Goal: Task Accomplishment & Management: Use online tool/utility

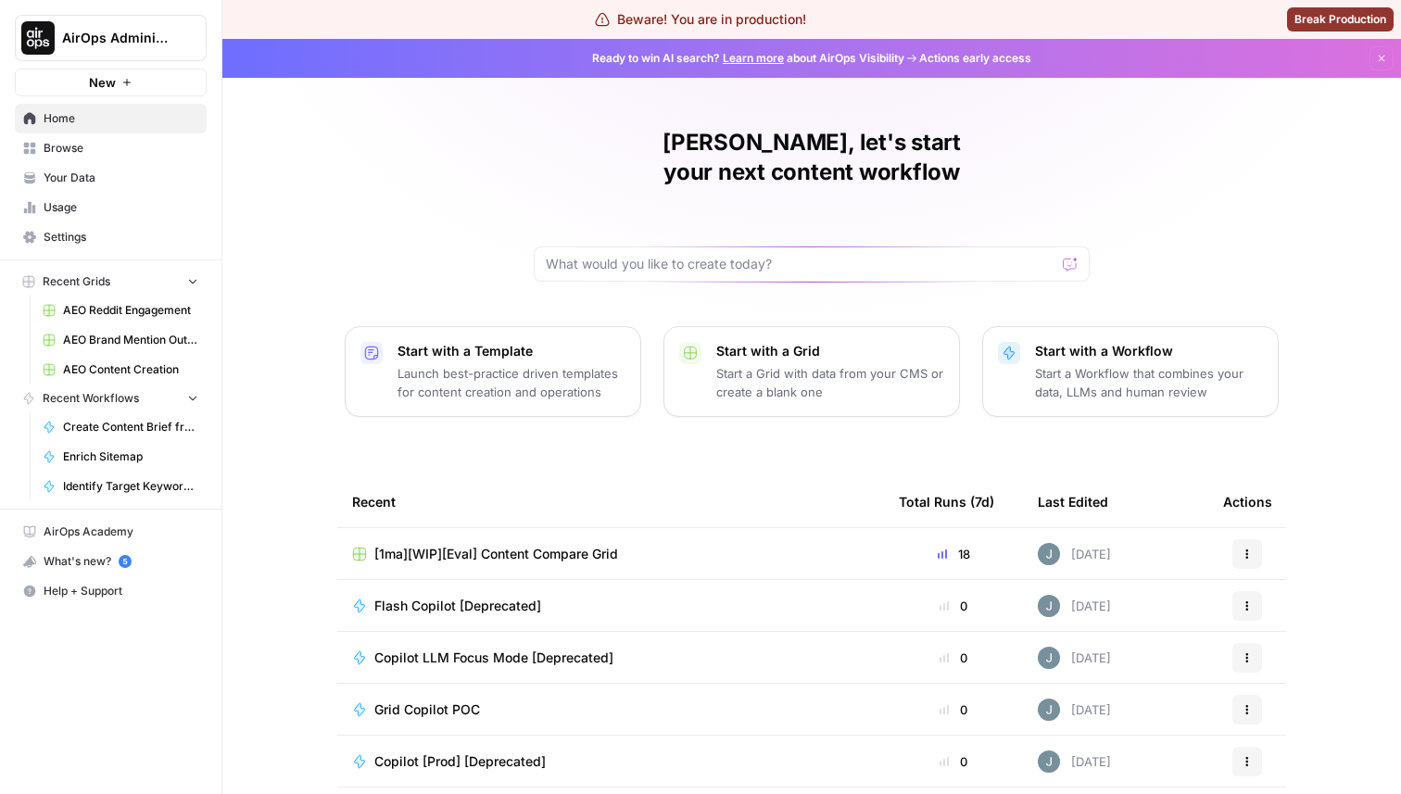
click at [382, 597] on span "Flash Copilot [Deprecated]" at bounding box center [457, 606] width 167 height 19
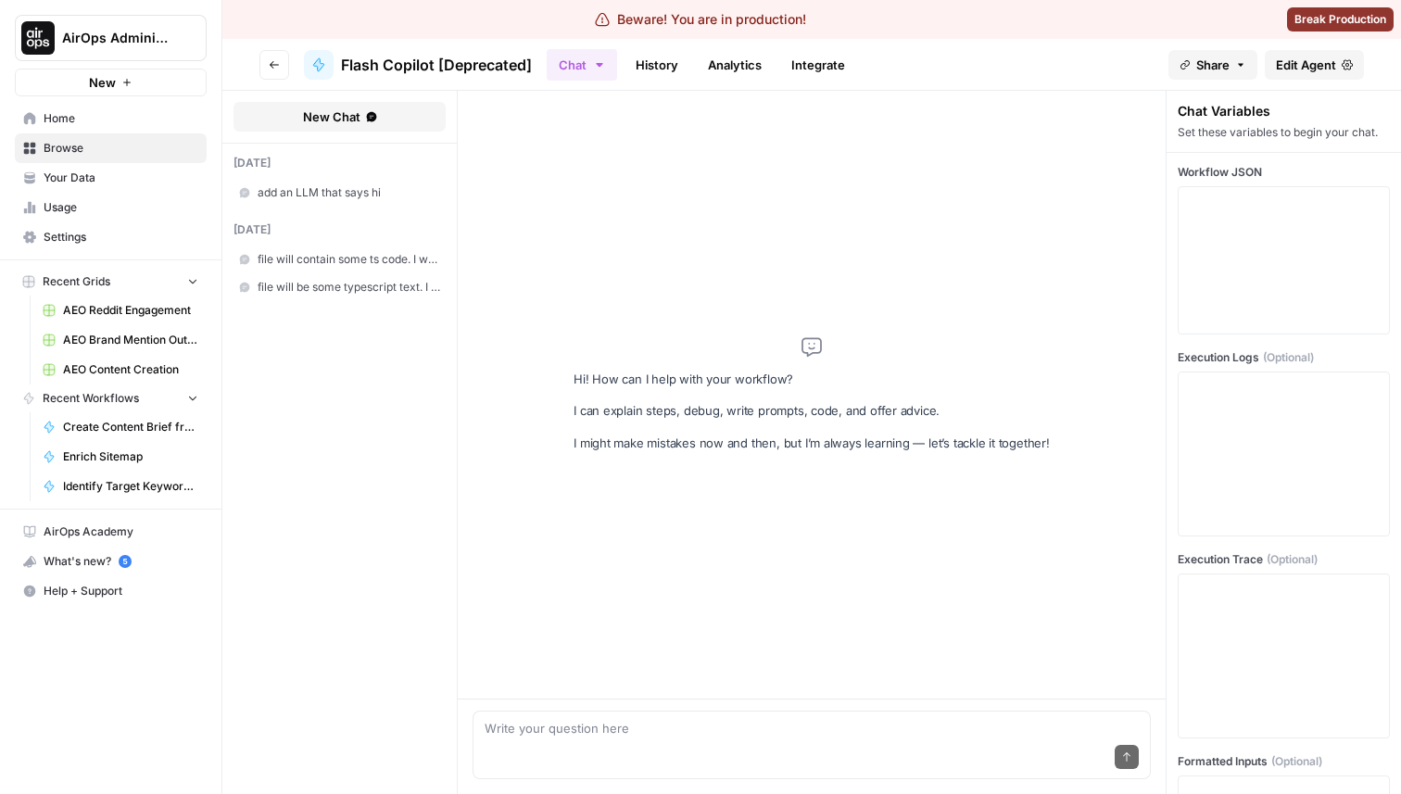
type textarea "c"
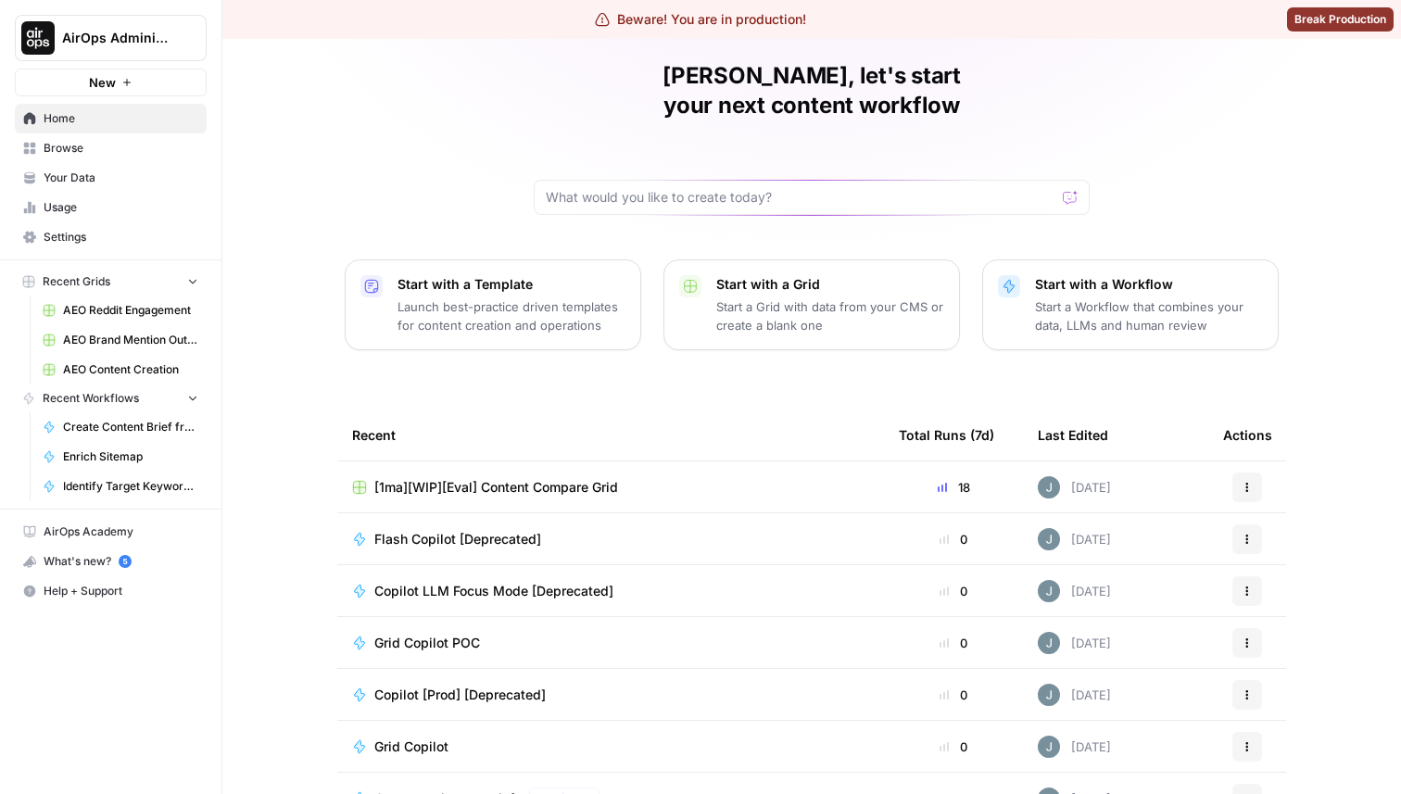
scroll to position [97, 0]
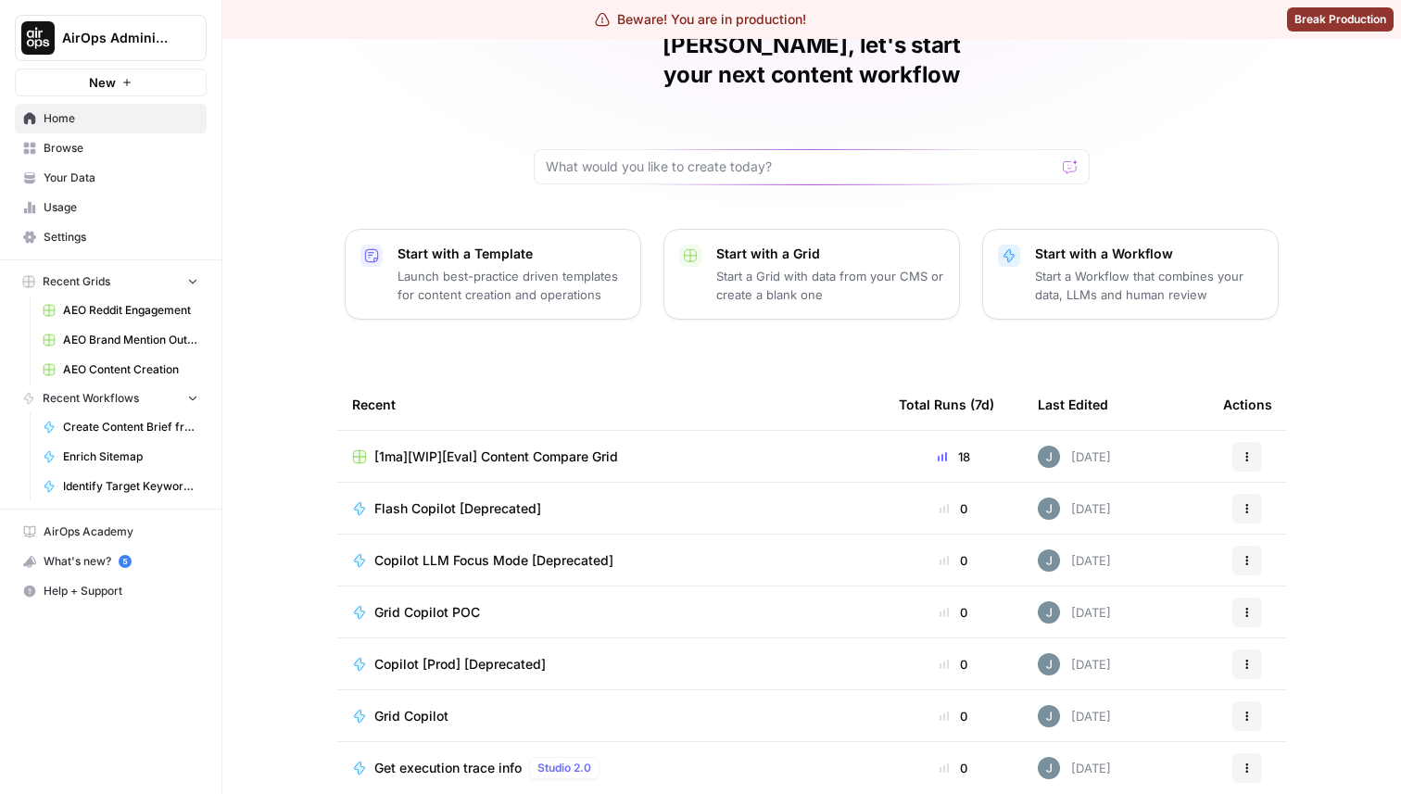
click at [51, 154] on span "Browse" at bounding box center [121, 148] width 155 height 17
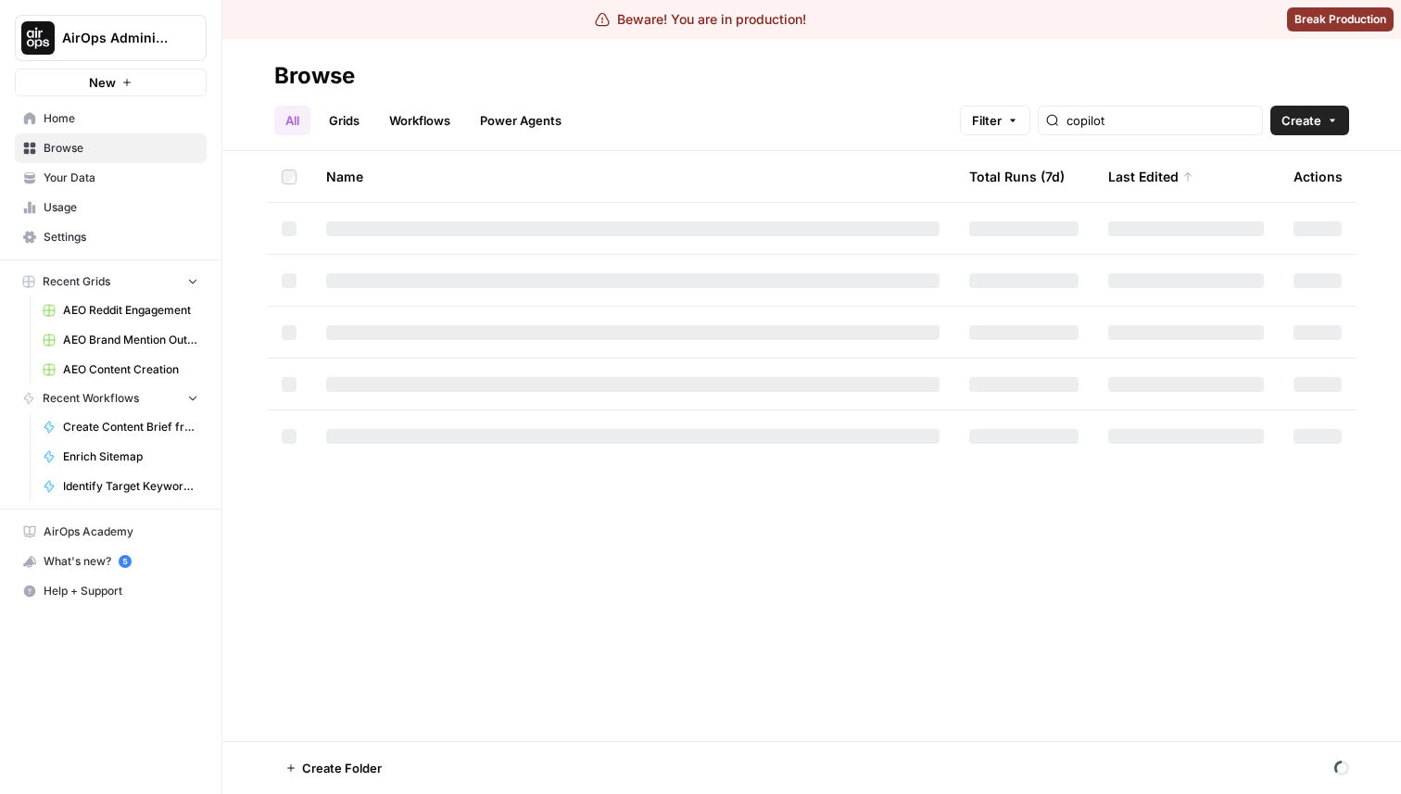
click at [410, 108] on link "Workflows" at bounding box center [419, 121] width 83 height 30
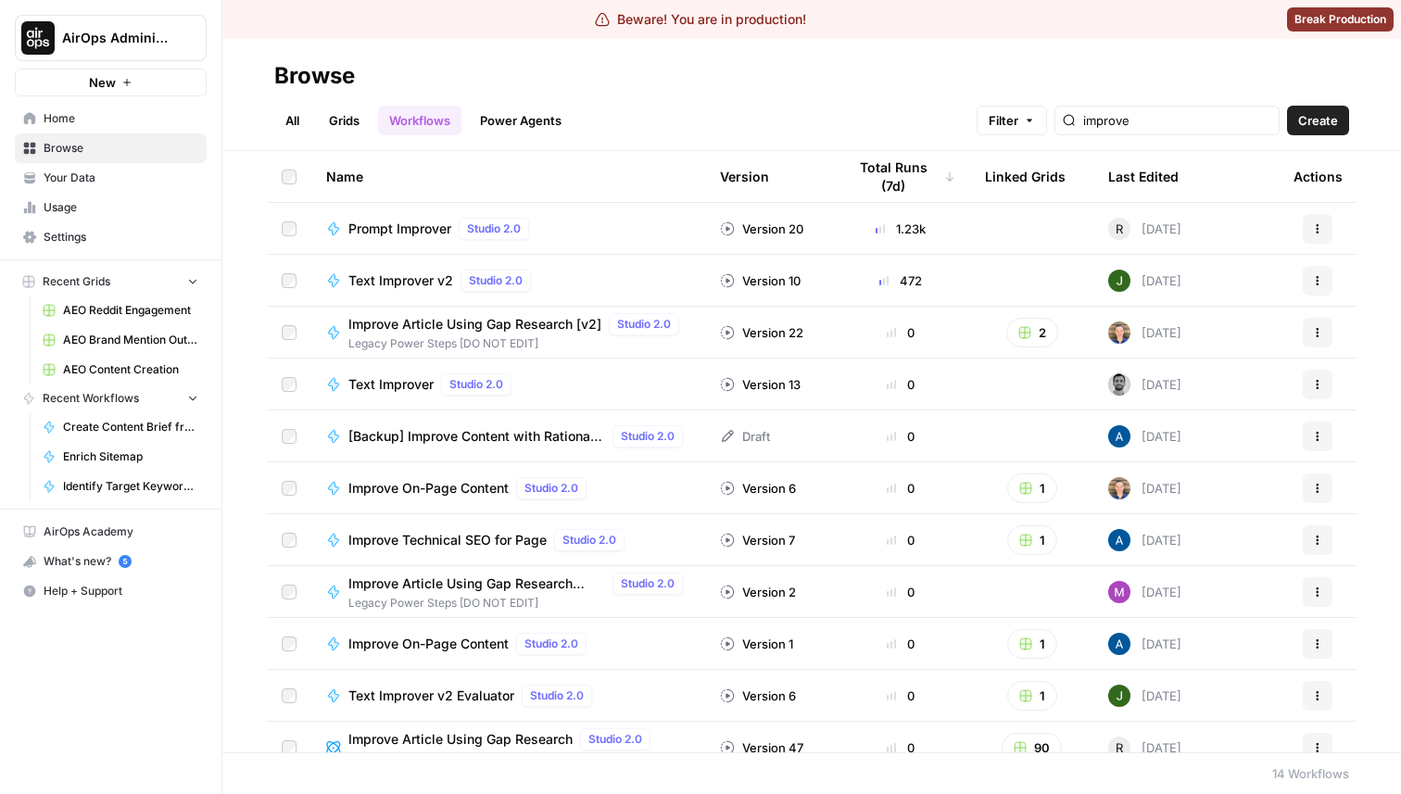
click at [359, 274] on span "Text Improver v2" at bounding box center [400, 280] width 105 height 19
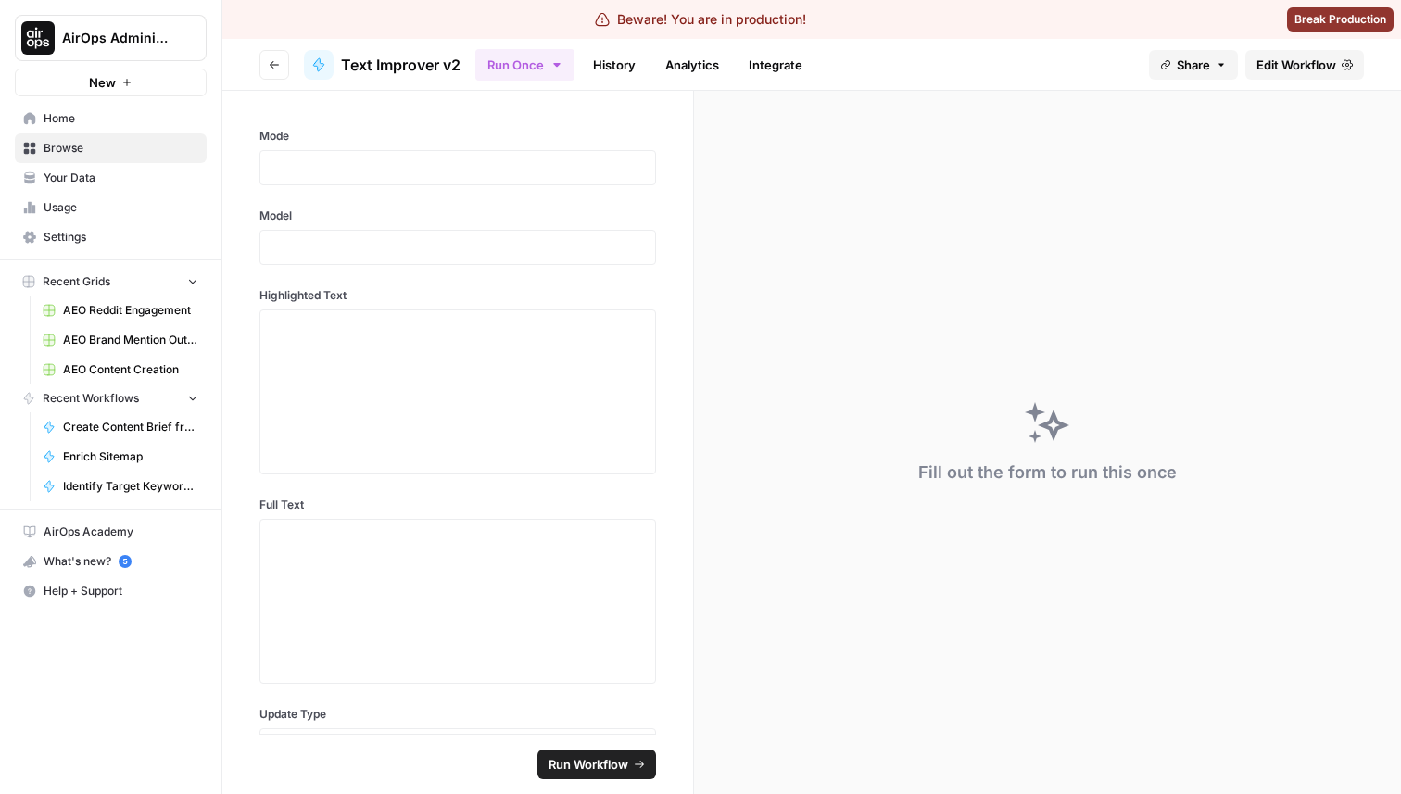
click at [1327, 66] on span "Edit Workflow" at bounding box center [1296, 65] width 80 height 19
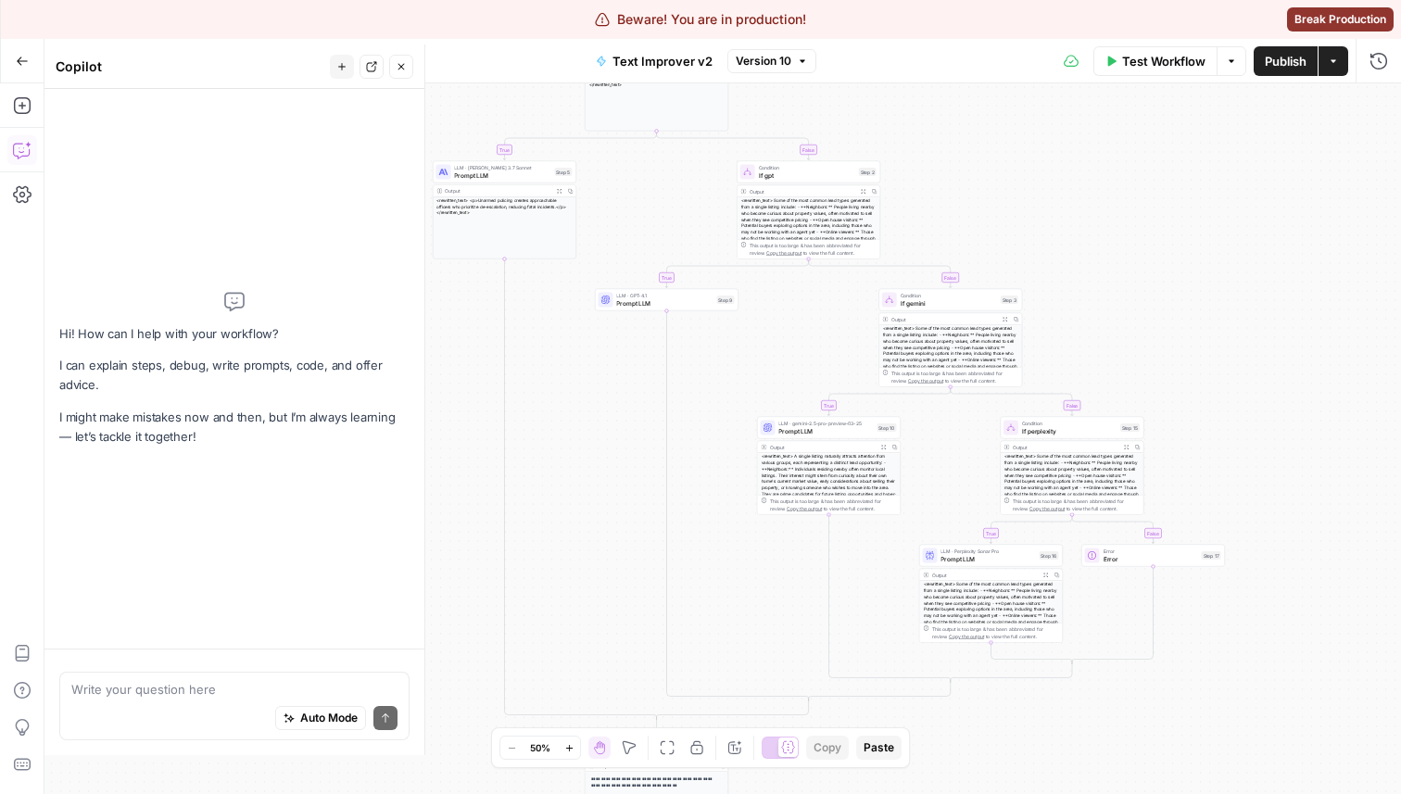
click at [174, 683] on textarea at bounding box center [234, 689] width 326 height 19
click at [142, 626] on div "Hi! How can I help with your workflow? I can explain steps, debug, write prompt…" at bounding box center [234, 369] width 350 height 530
click at [126, 675] on div "Write your question here Auto Mode Send" at bounding box center [234, 706] width 350 height 69
click at [146, 170] on div "Hi! How can I help with your workflow? I can explain steps, debug, write prompt…" at bounding box center [234, 369] width 350 height 530
click at [38, 58] on button "Go Back" at bounding box center [22, 60] width 33 height 33
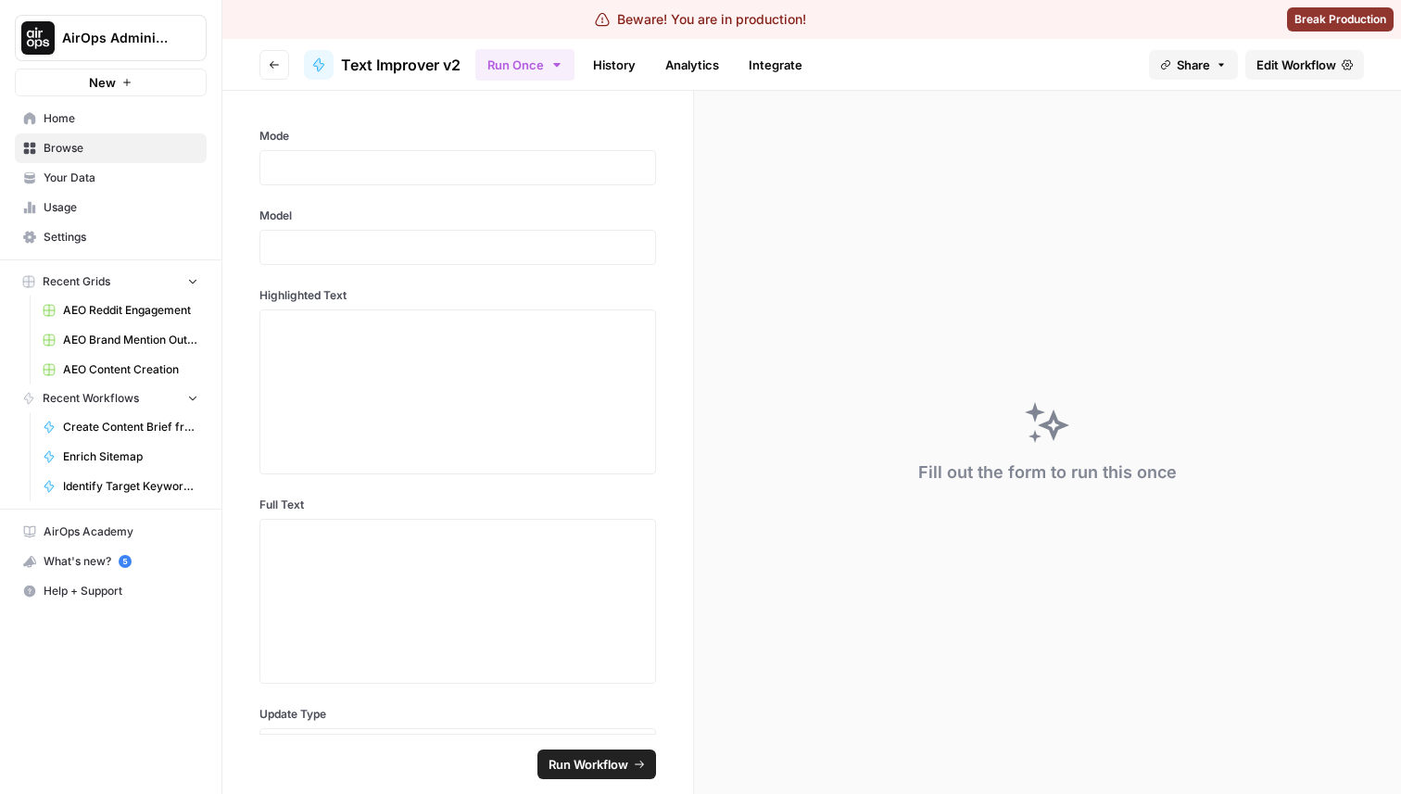
click at [142, 56] on button "AirOps Administrative" at bounding box center [111, 38] width 192 height 46
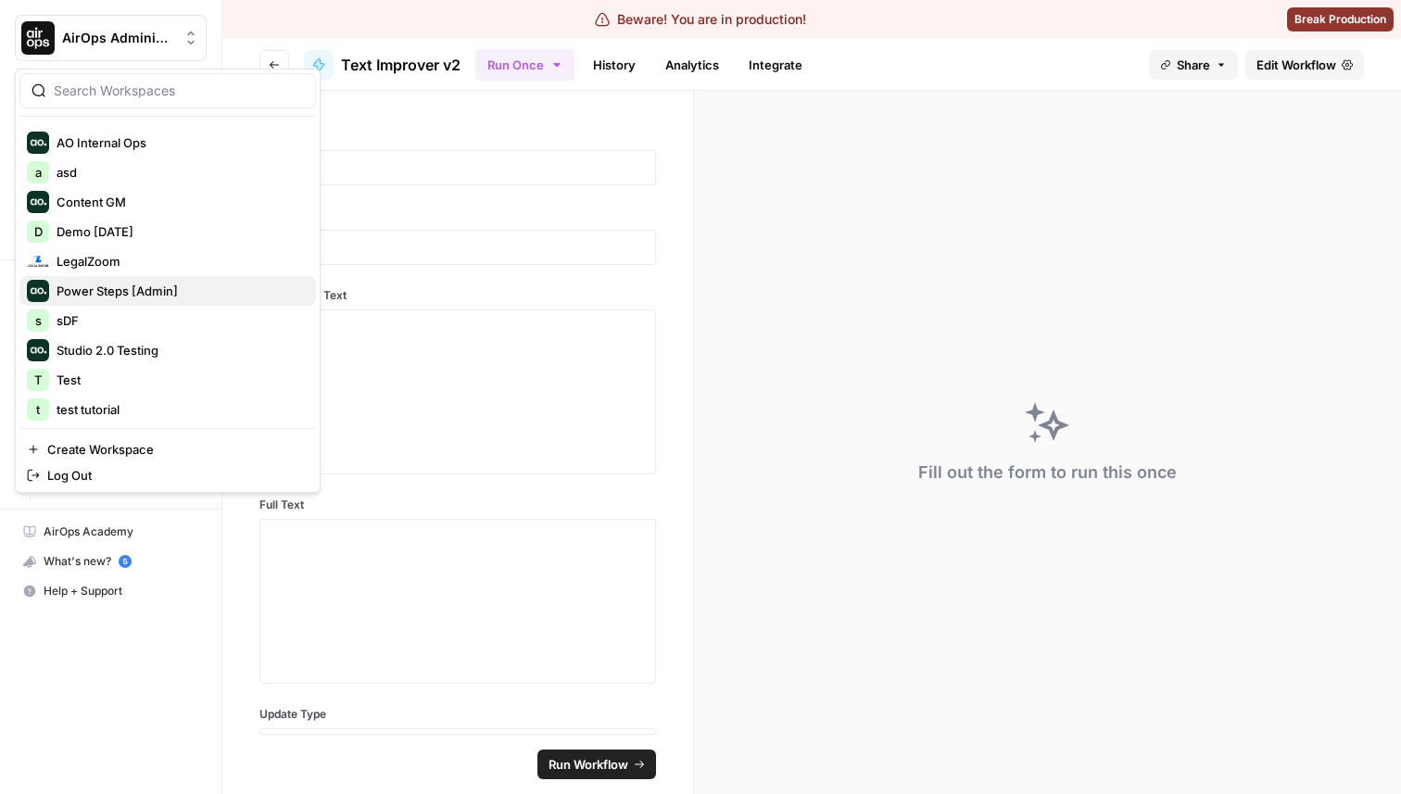
scroll to position [178, 0]
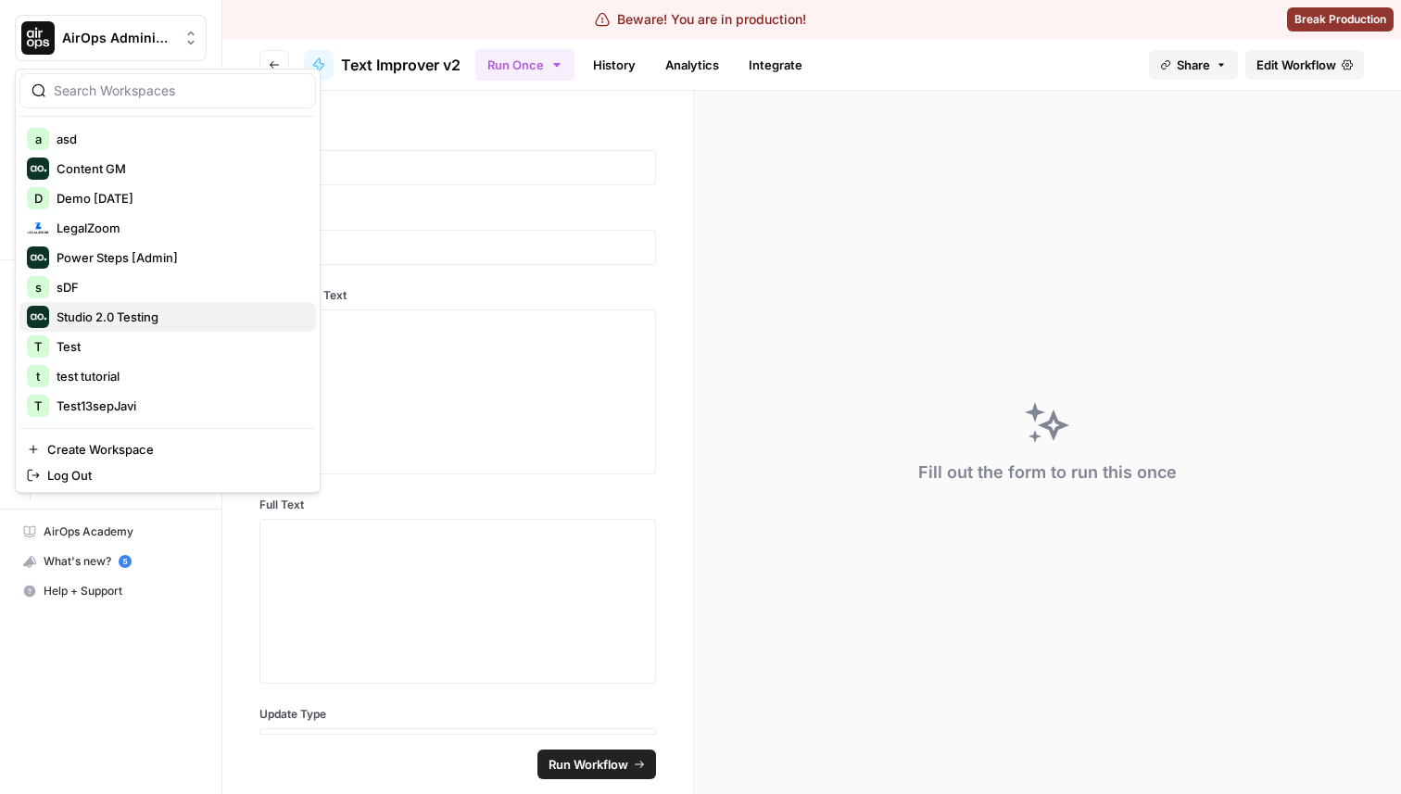
click at [142, 313] on span "Studio 2.0 Testing" at bounding box center [179, 317] width 245 height 19
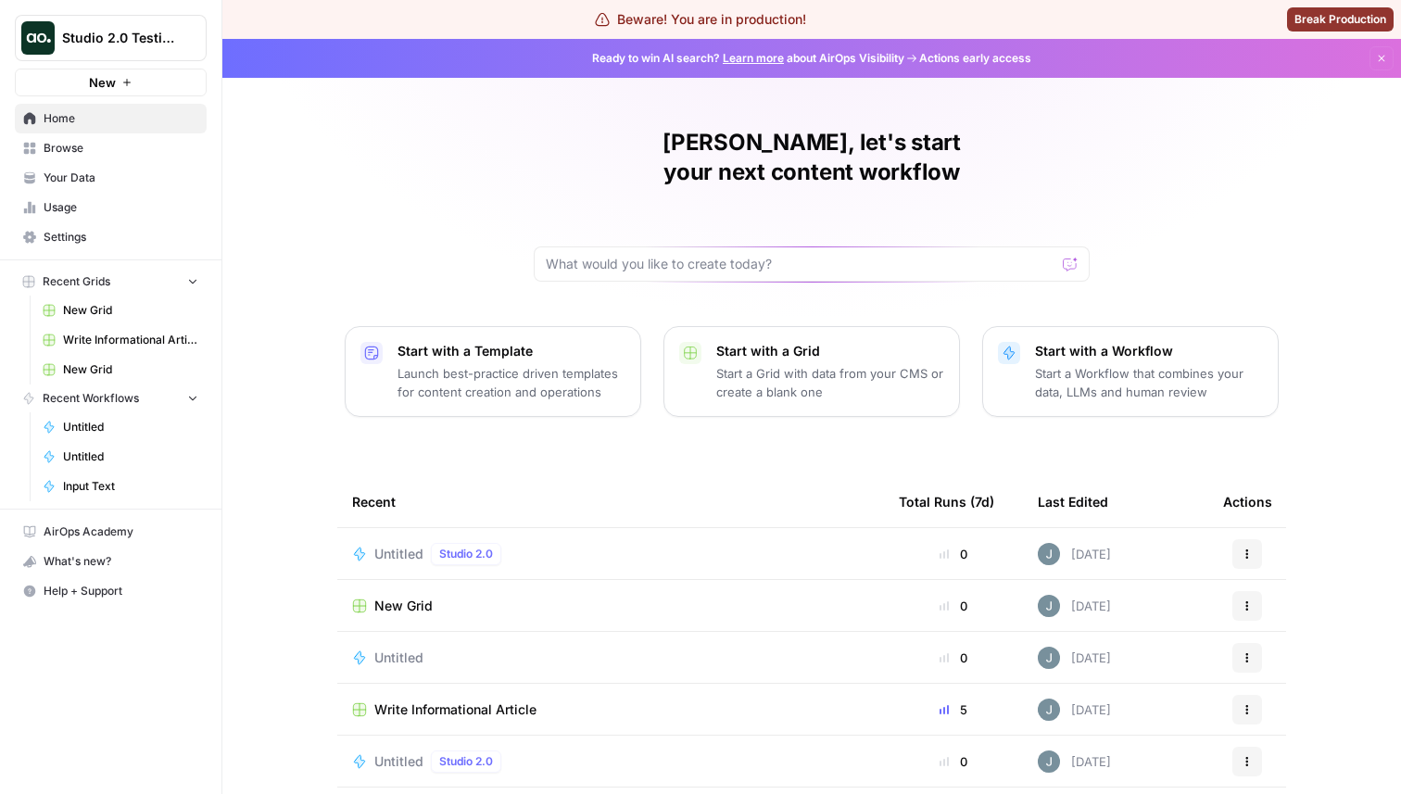
click at [385, 545] on span "Untitled" at bounding box center [398, 554] width 49 height 19
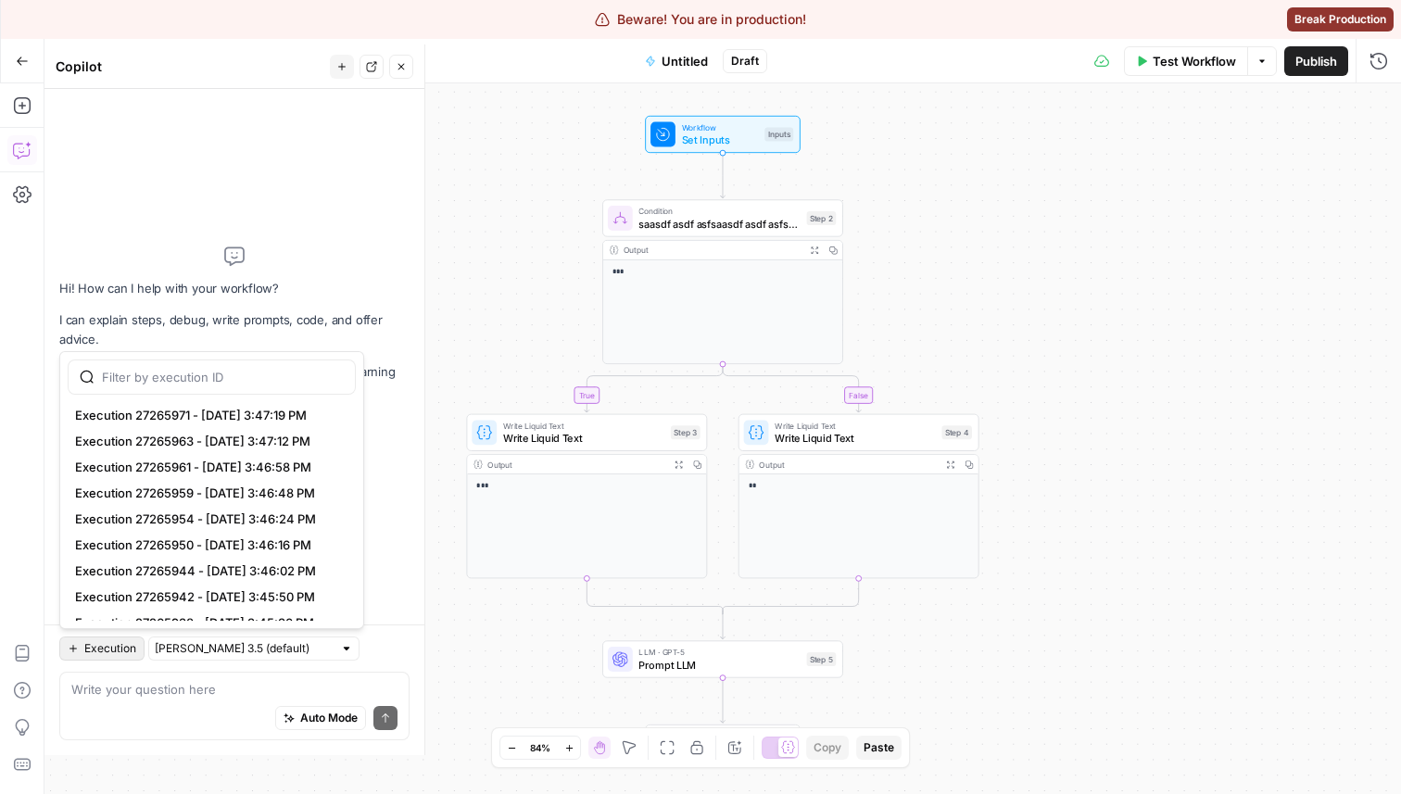
click at [112, 637] on button "Execution" at bounding box center [101, 649] width 85 height 24
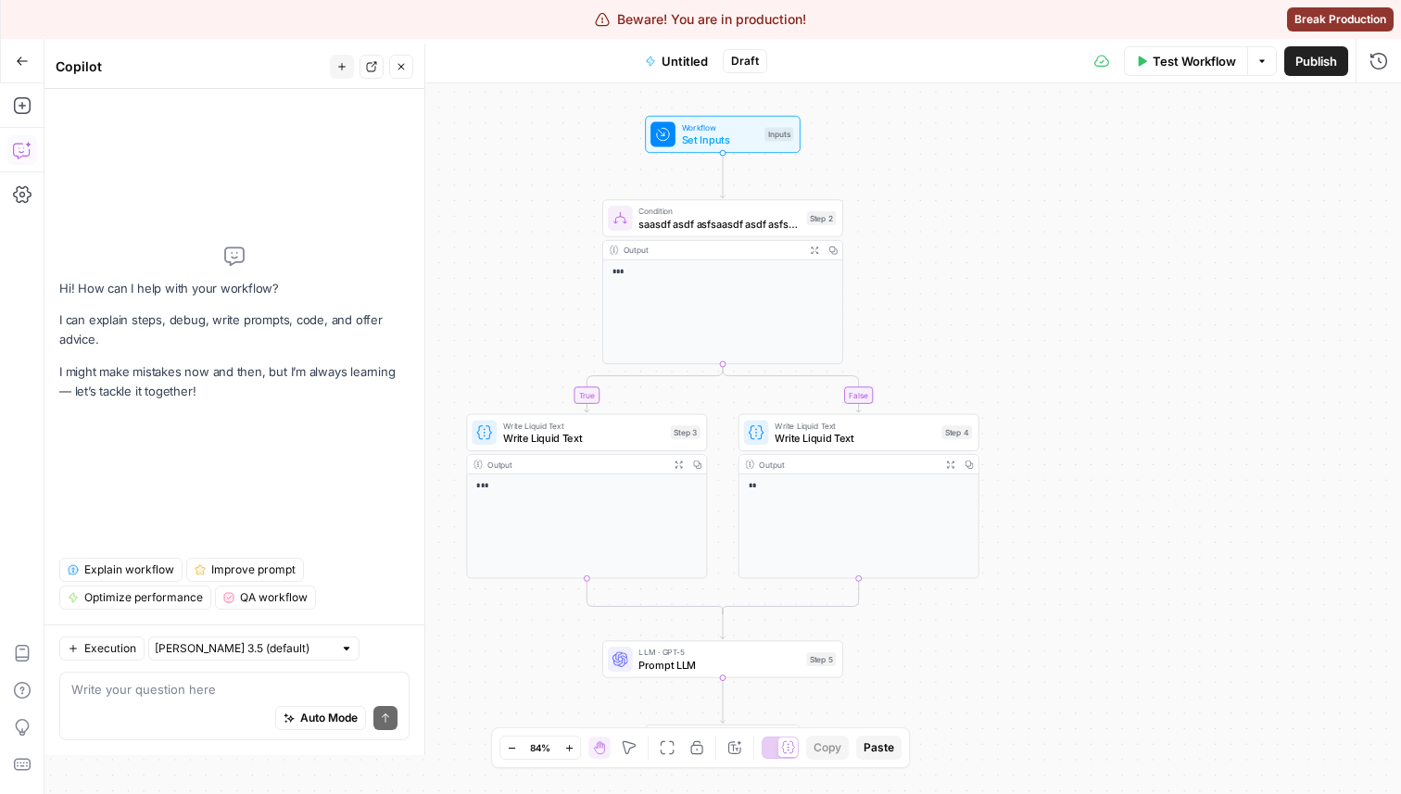
click at [268, 447] on div "Hi! How can I help with your workflow? I can explain steps, debug, write prompt…" at bounding box center [234, 323] width 350 height 439
click at [93, 641] on span "Execution" at bounding box center [110, 648] width 52 height 17
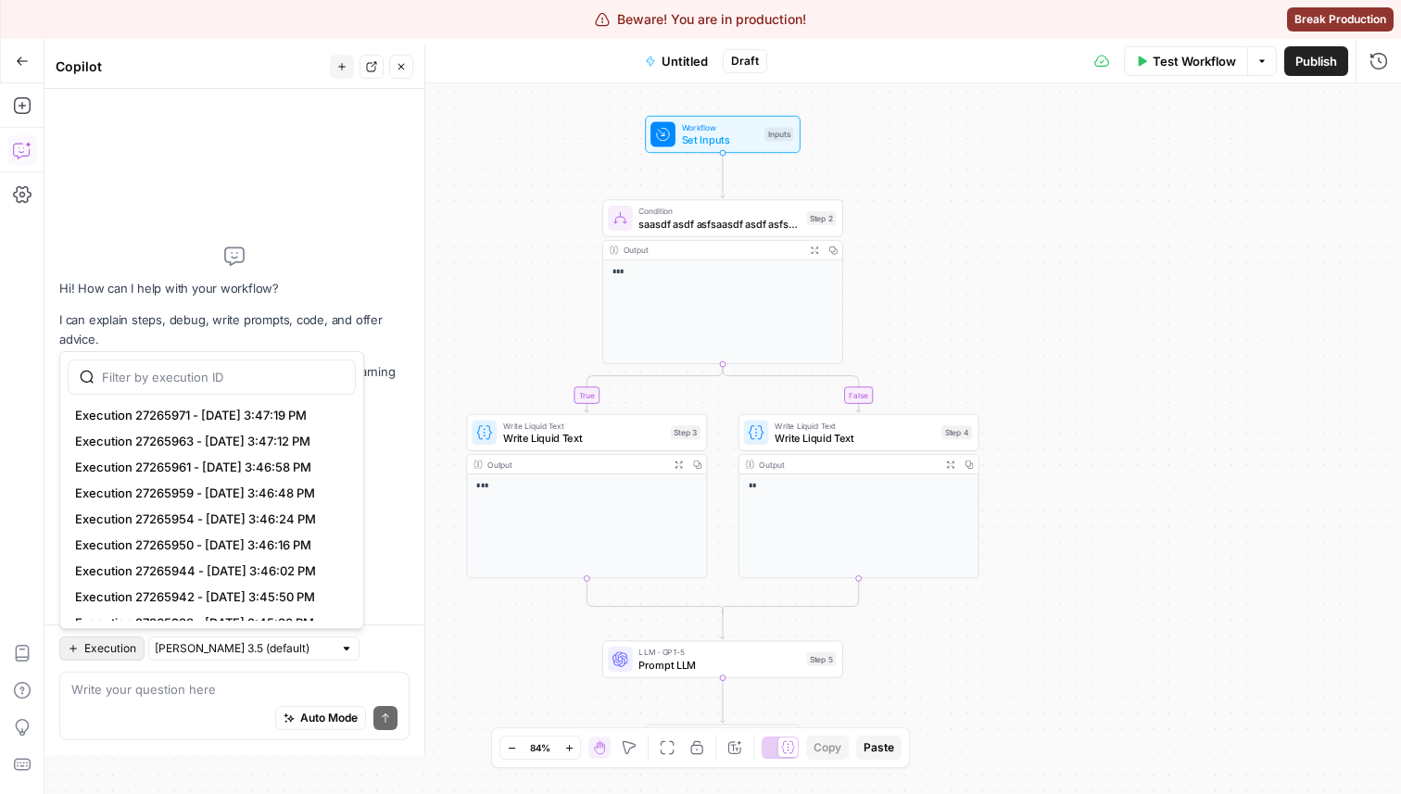
click at [257, 180] on div "Hi! How can I help with your workflow? I can explain steps, debug, write prompt…" at bounding box center [234, 323] width 350 height 439
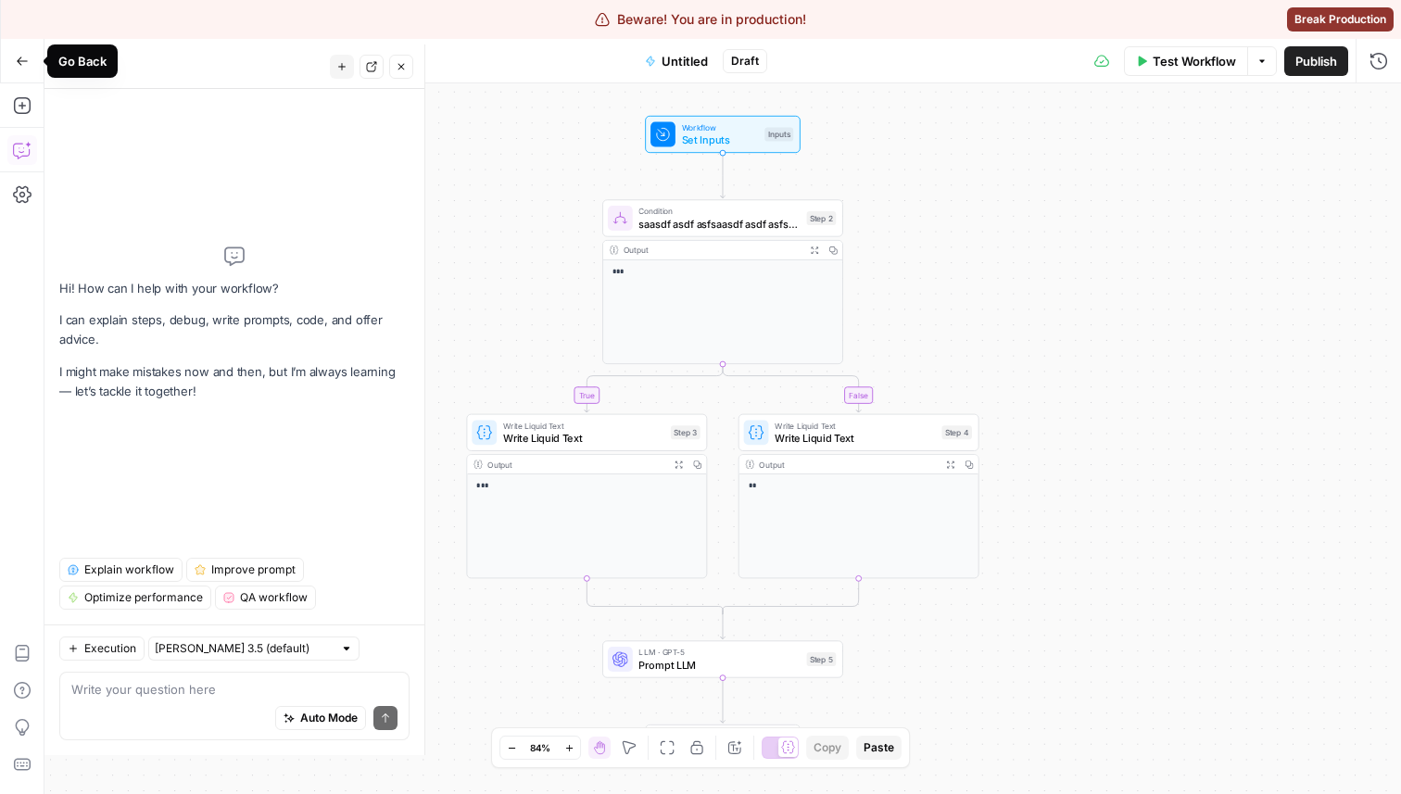
click at [18, 55] on icon "button" at bounding box center [22, 61] width 13 height 13
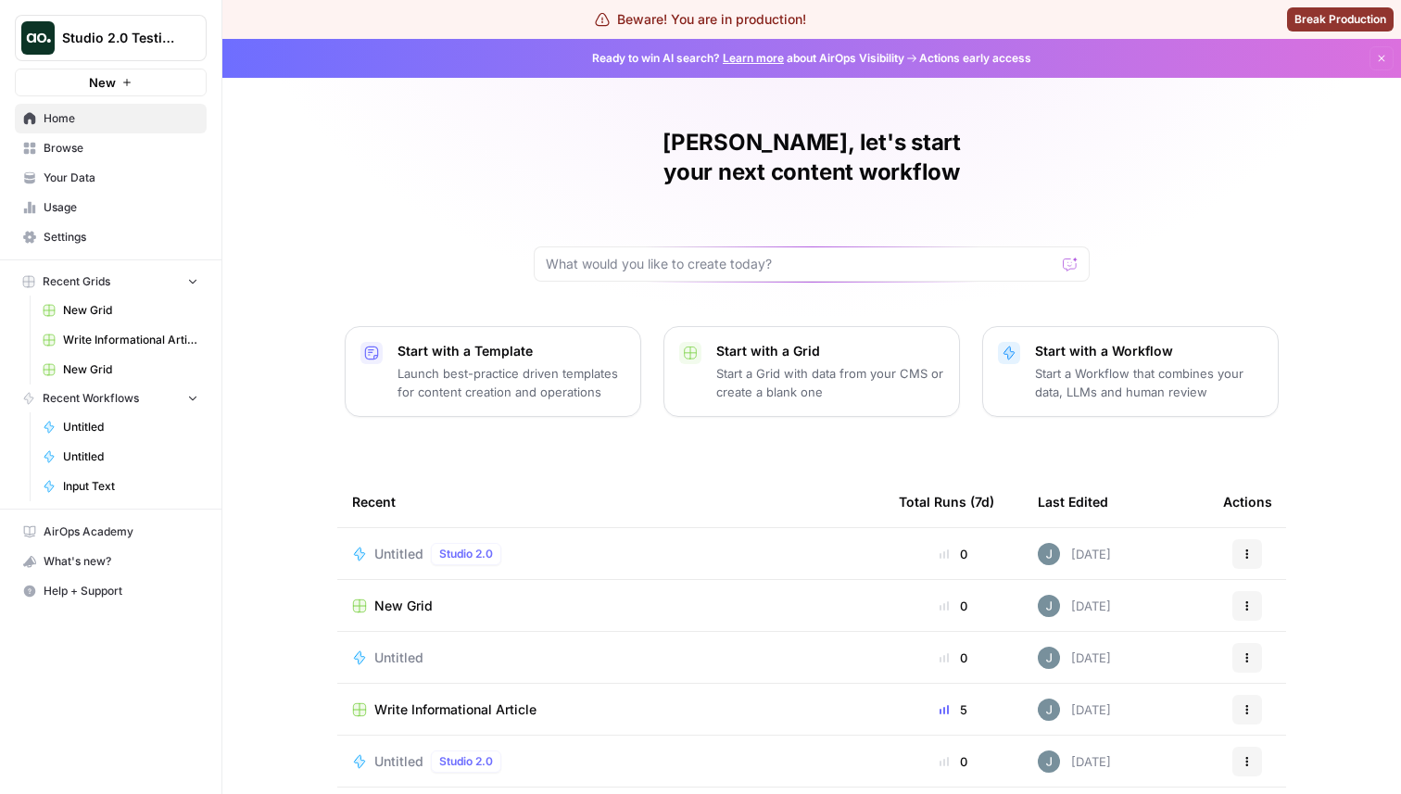
click at [410, 545] on span "Untitled" at bounding box center [398, 554] width 49 height 19
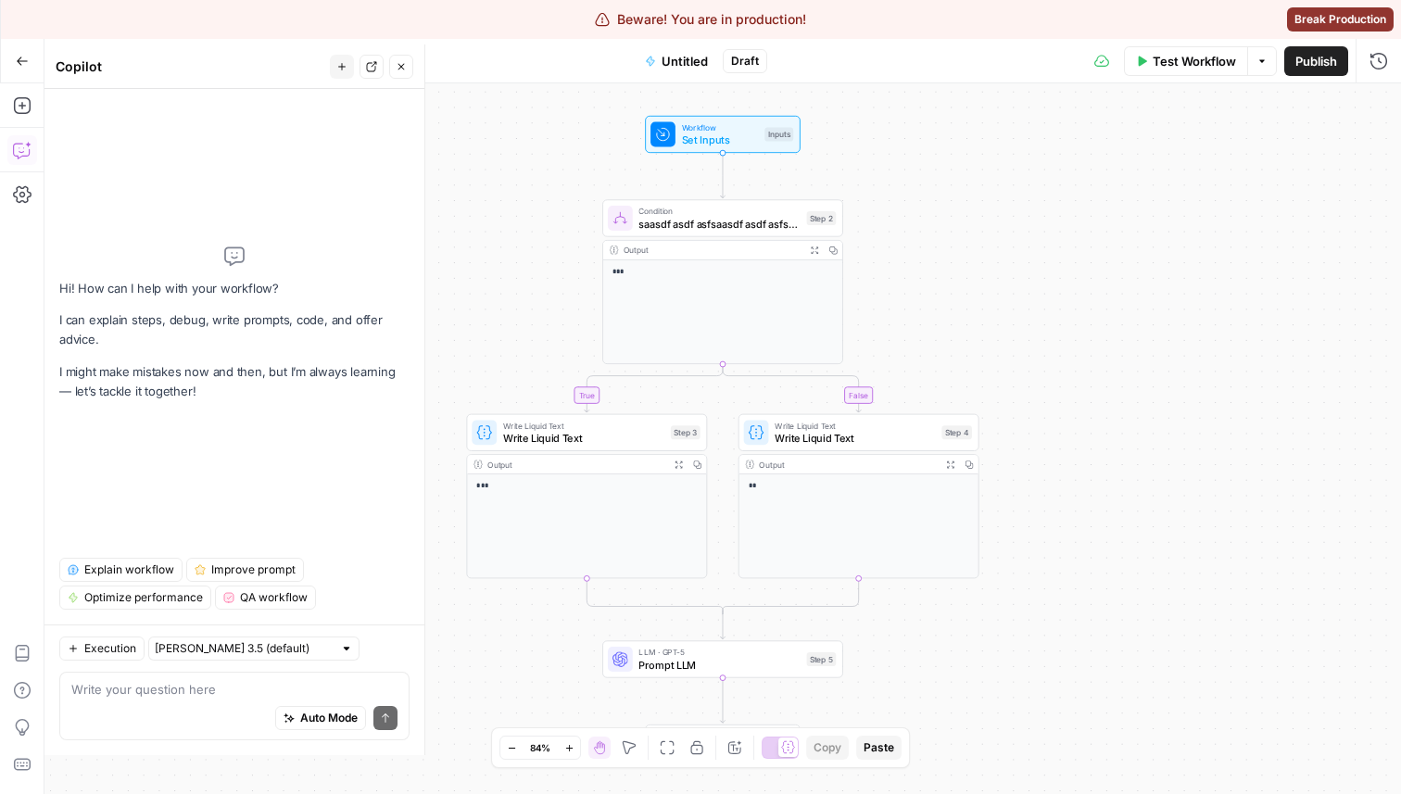
click at [94, 637] on button "Execution" at bounding box center [101, 649] width 85 height 24
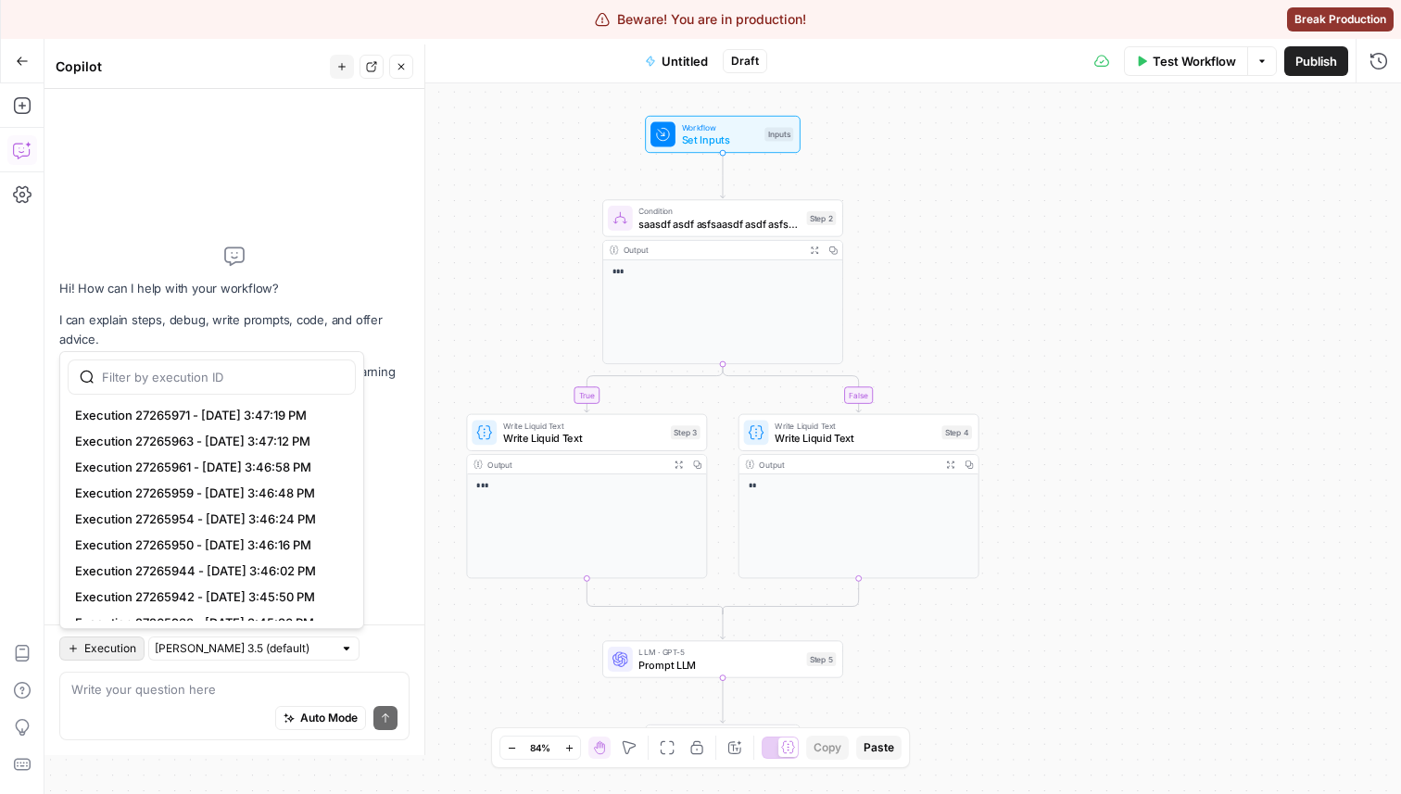
click at [94, 637] on button "Execution" at bounding box center [101, 649] width 85 height 24
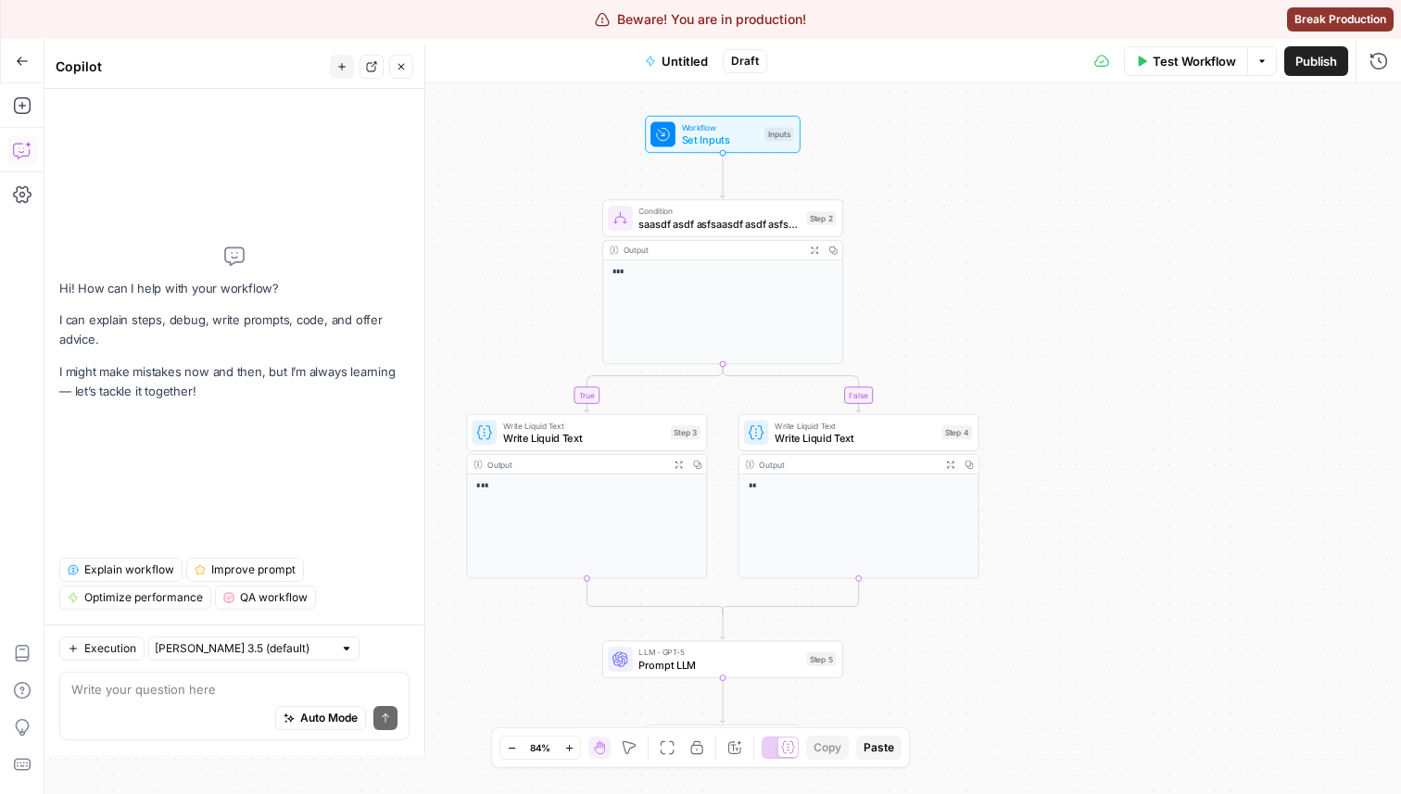
click at [398, 58] on button "Close" at bounding box center [401, 67] width 24 height 24
